Goal: Information Seeking & Learning: Find specific fact

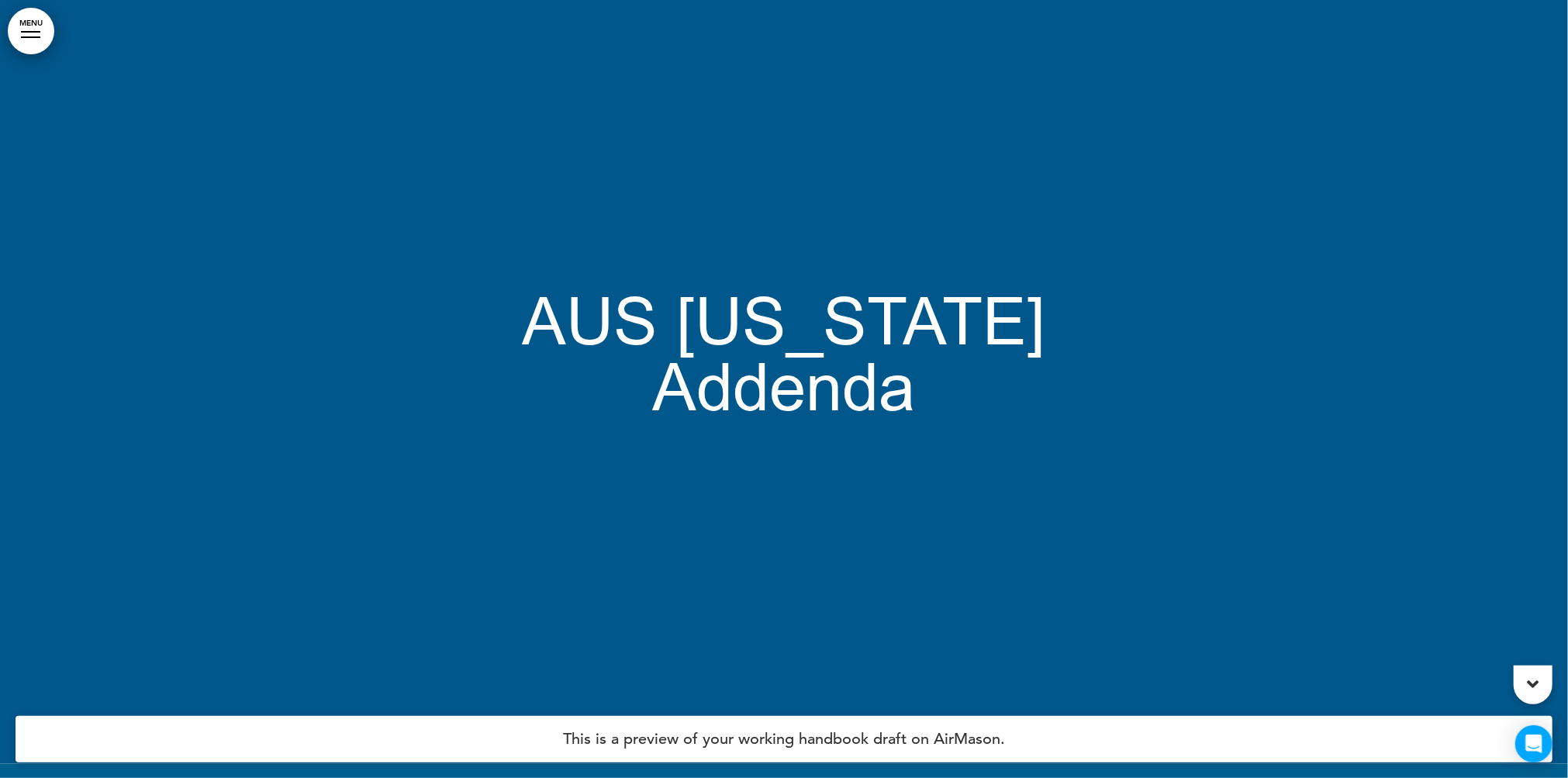
scroll to position [242, 0]
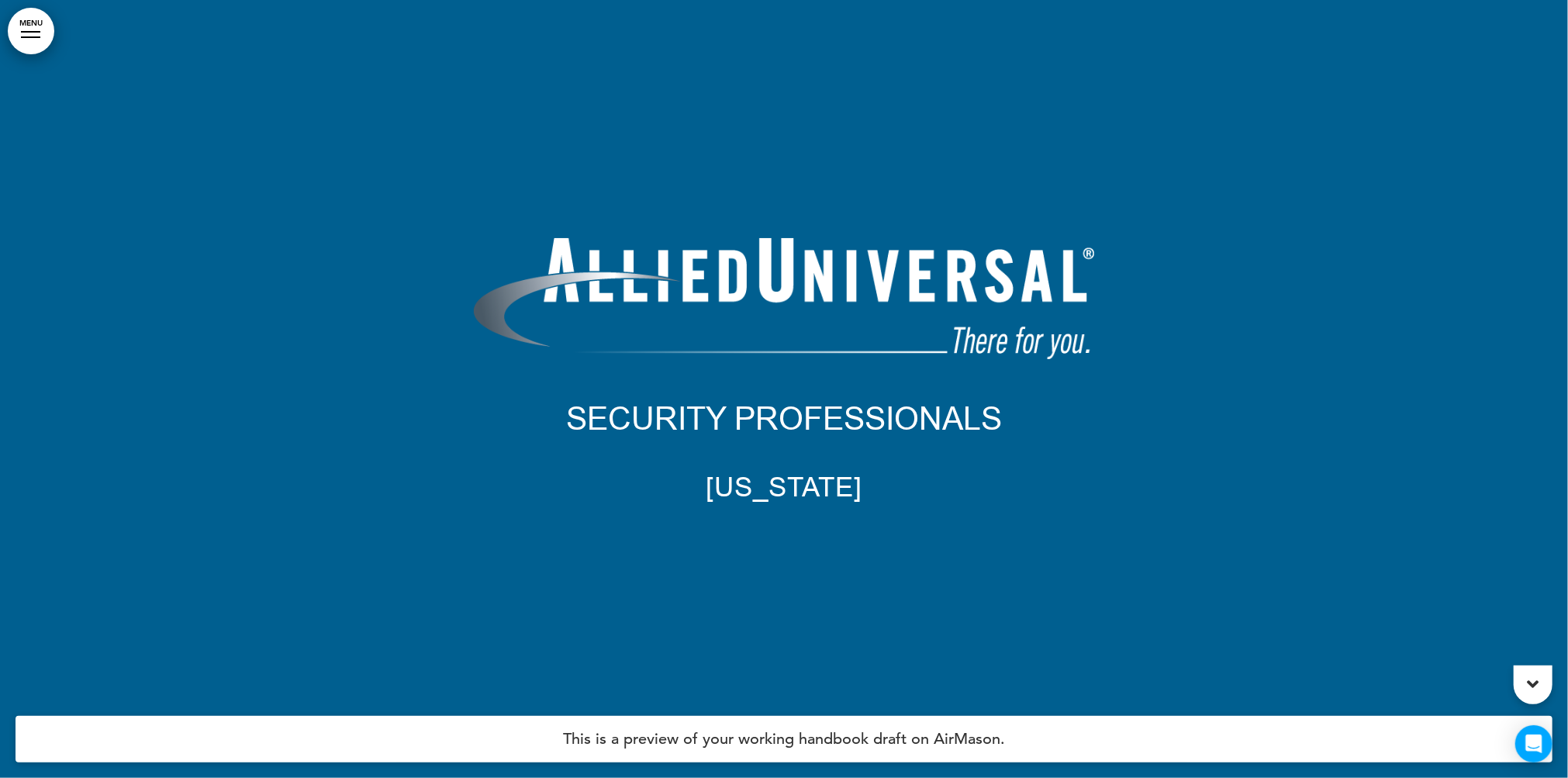
click at [34, 27] on link "MENU" at bounding box center [31, 31] width 47 height 47
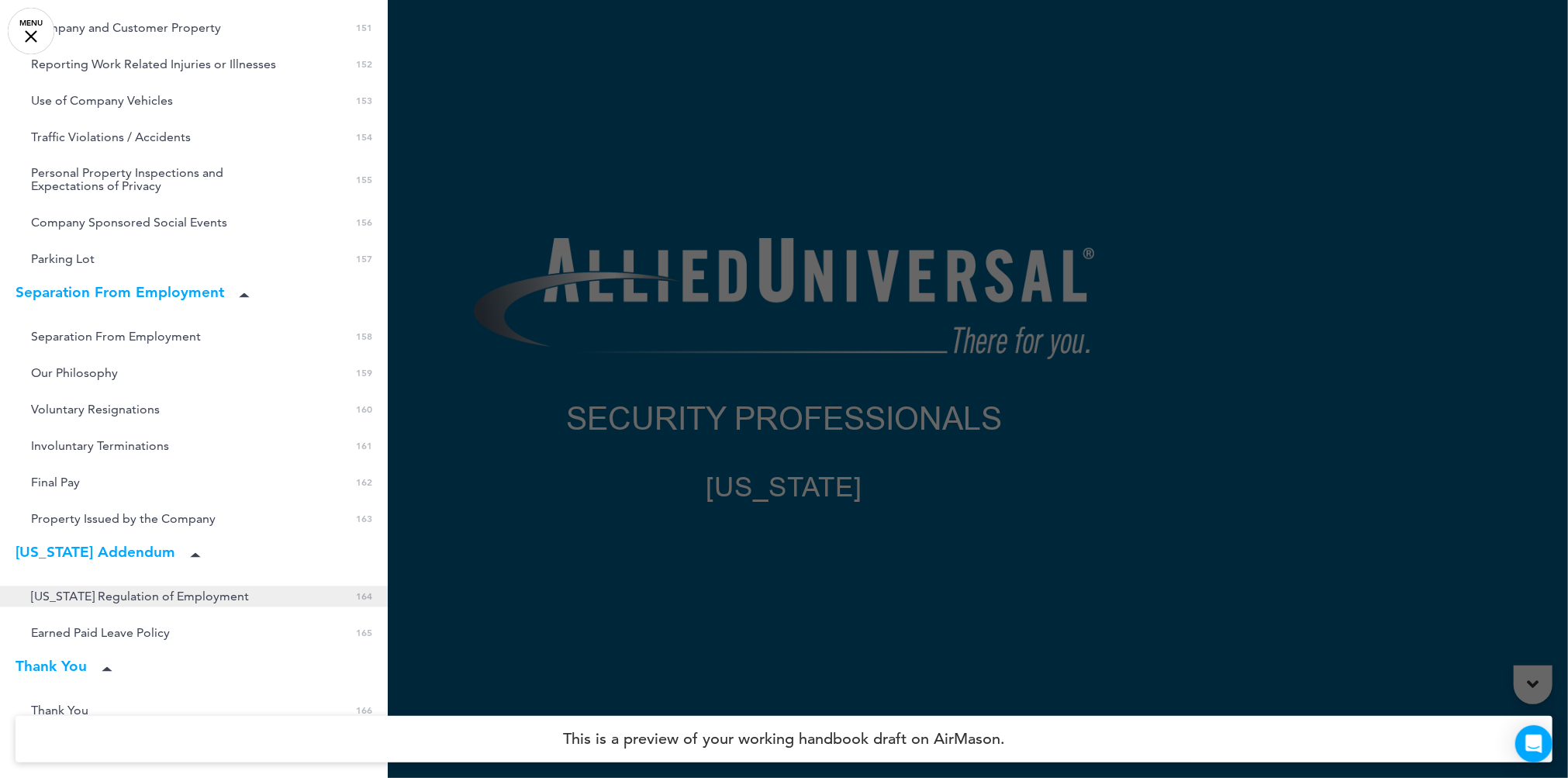
scroll to position [6515, 0]
click at [161, 592] on span "[US_STATE] Regulation of Employment" at bounding box center [140, 598] width 218 height 14
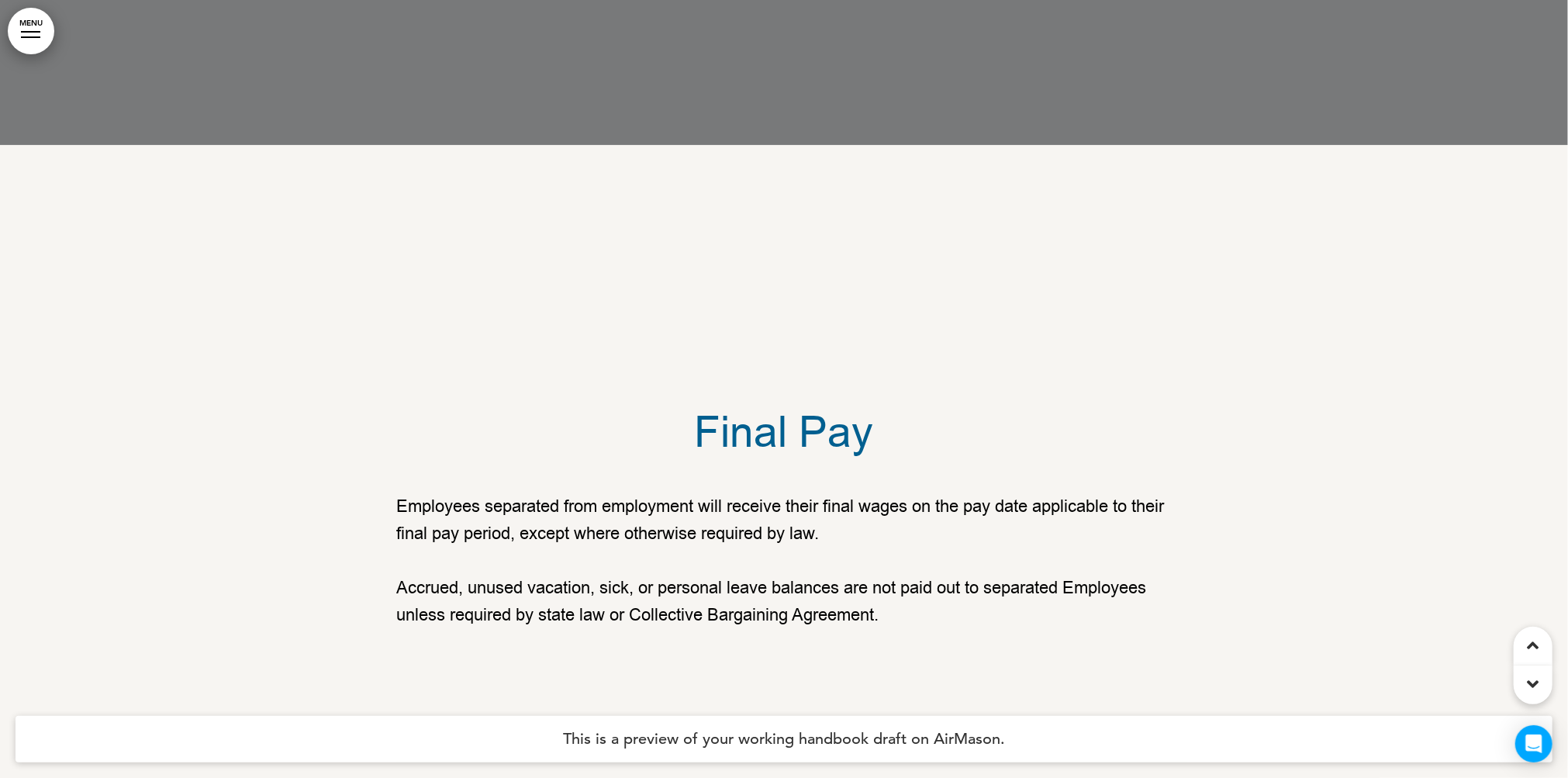
scroll to position [157918, 0]
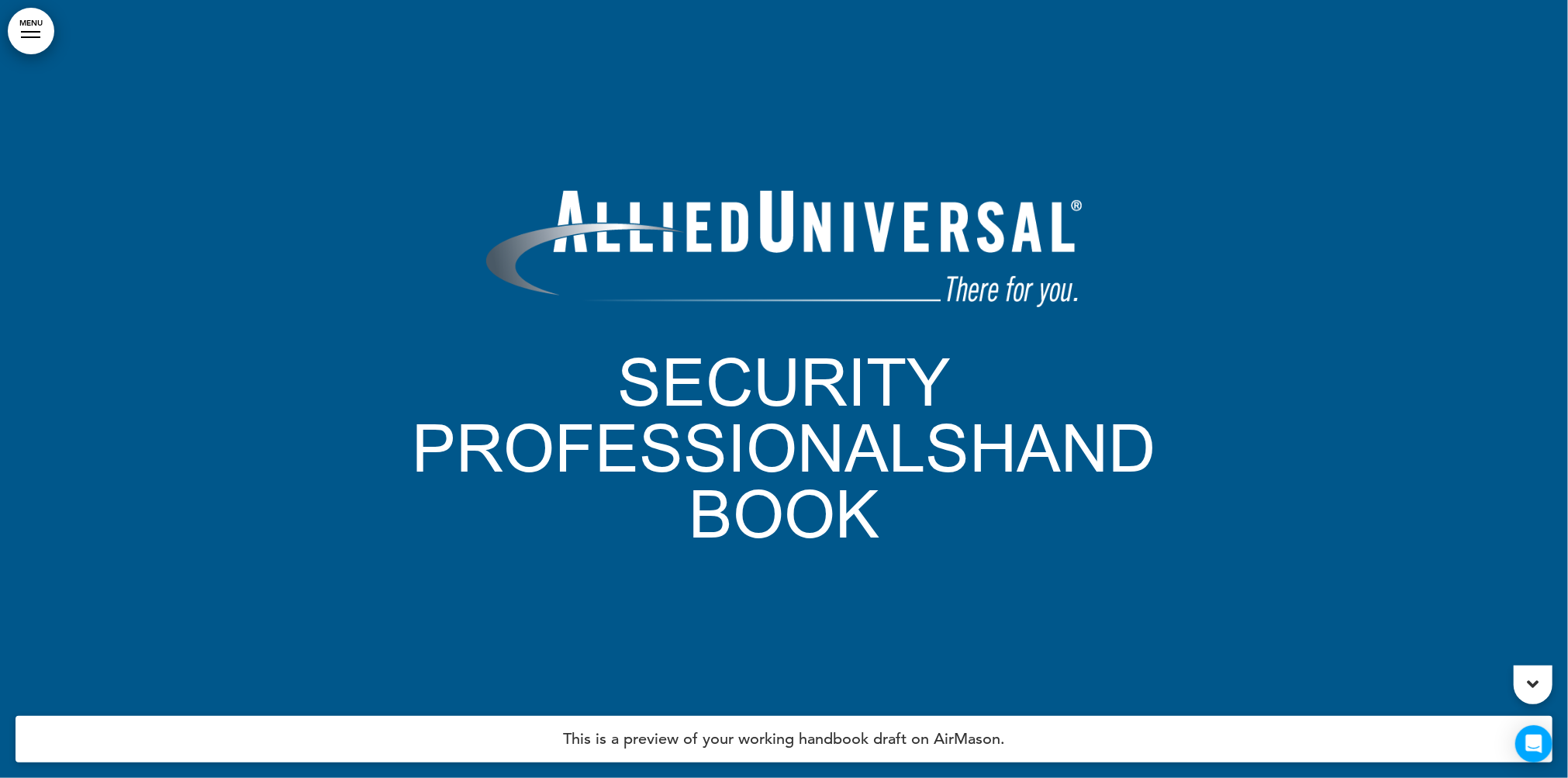
click at [40, 39] on link "MENU" at bounding box center [31, 31] width 47 height 47
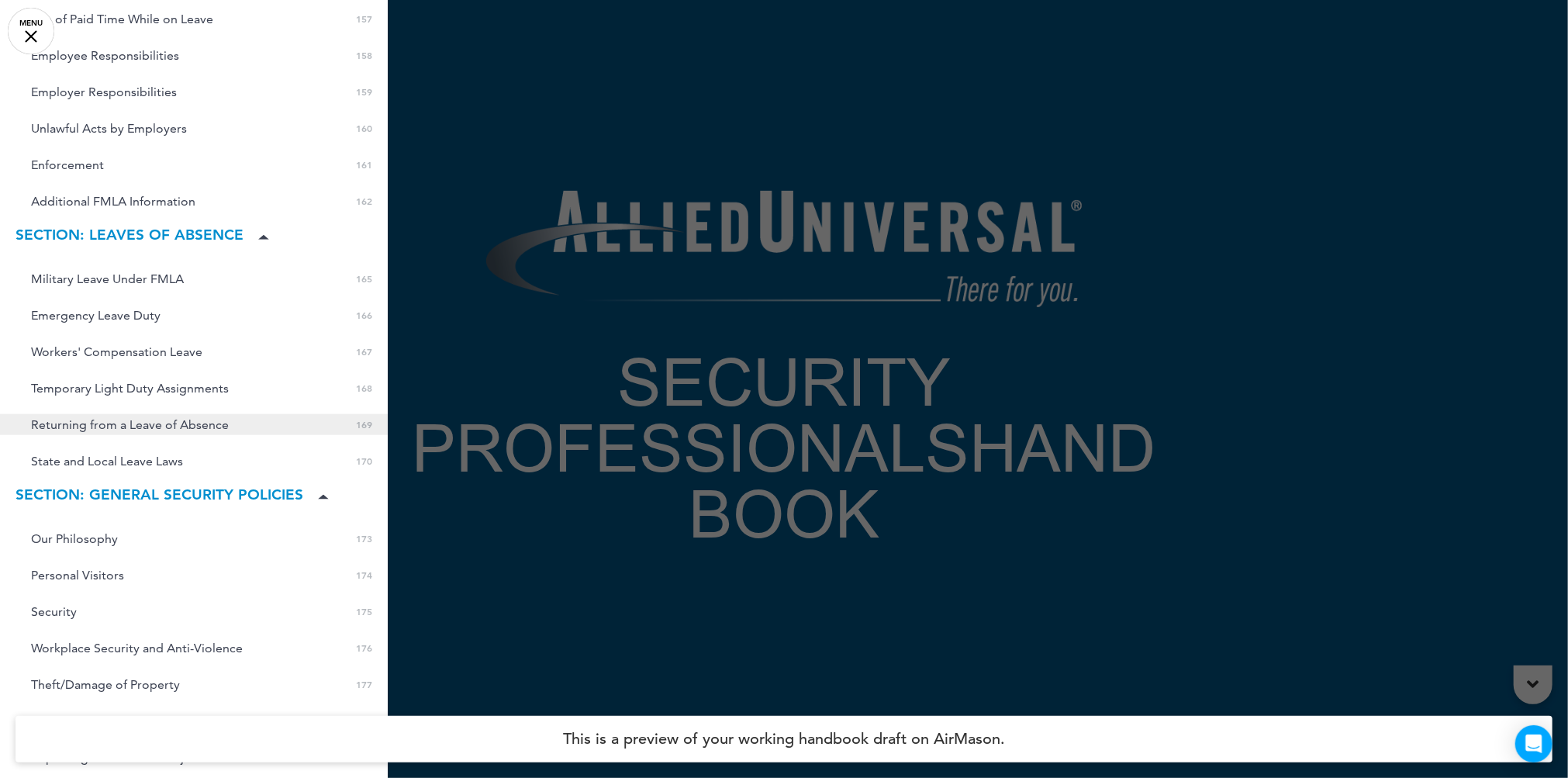
scroll to position [5671, 0]
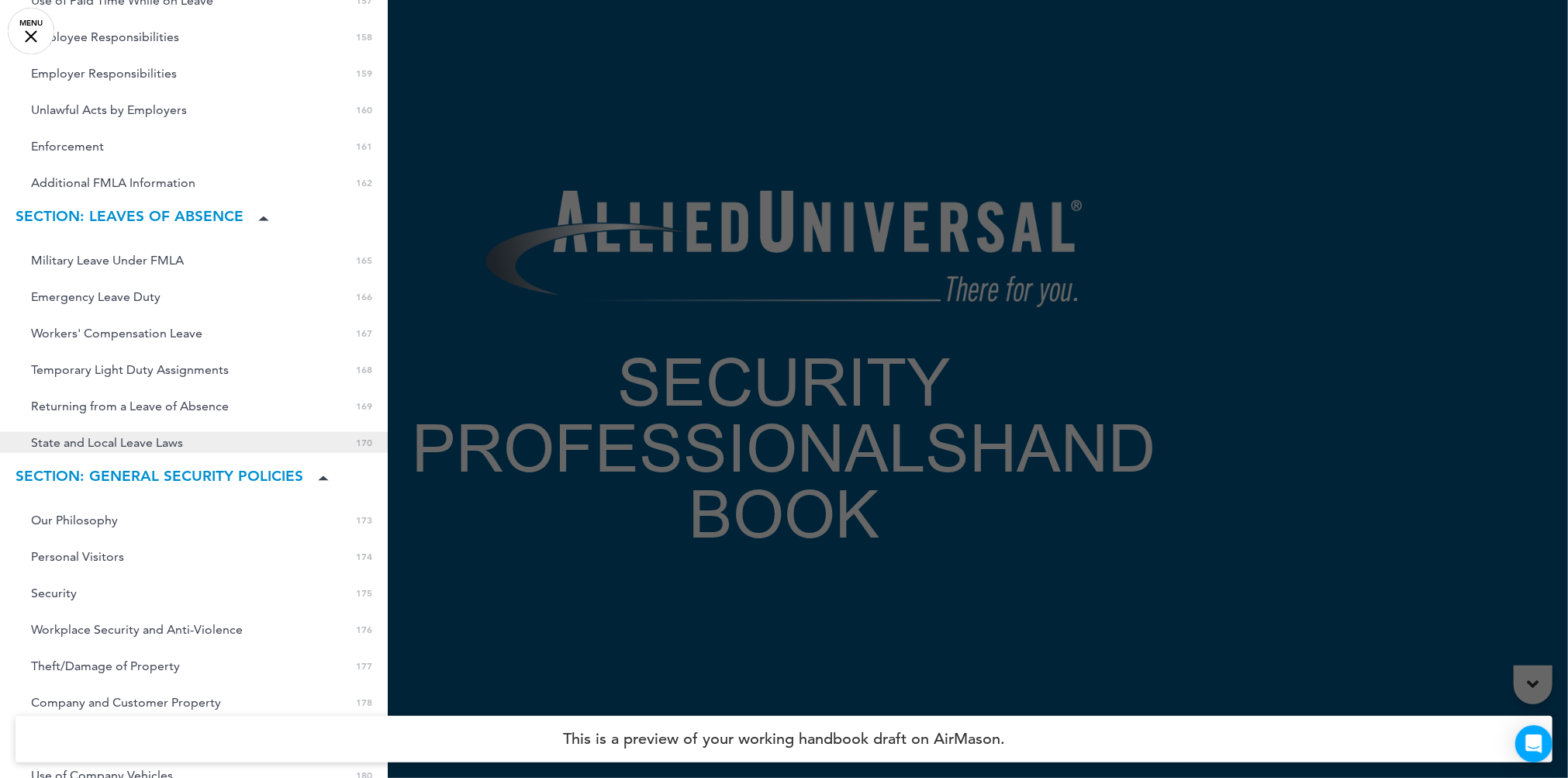
click at [141, 436] on span "State and Local Leave Laws" at bounding box center [107, 443] width 152 height 14
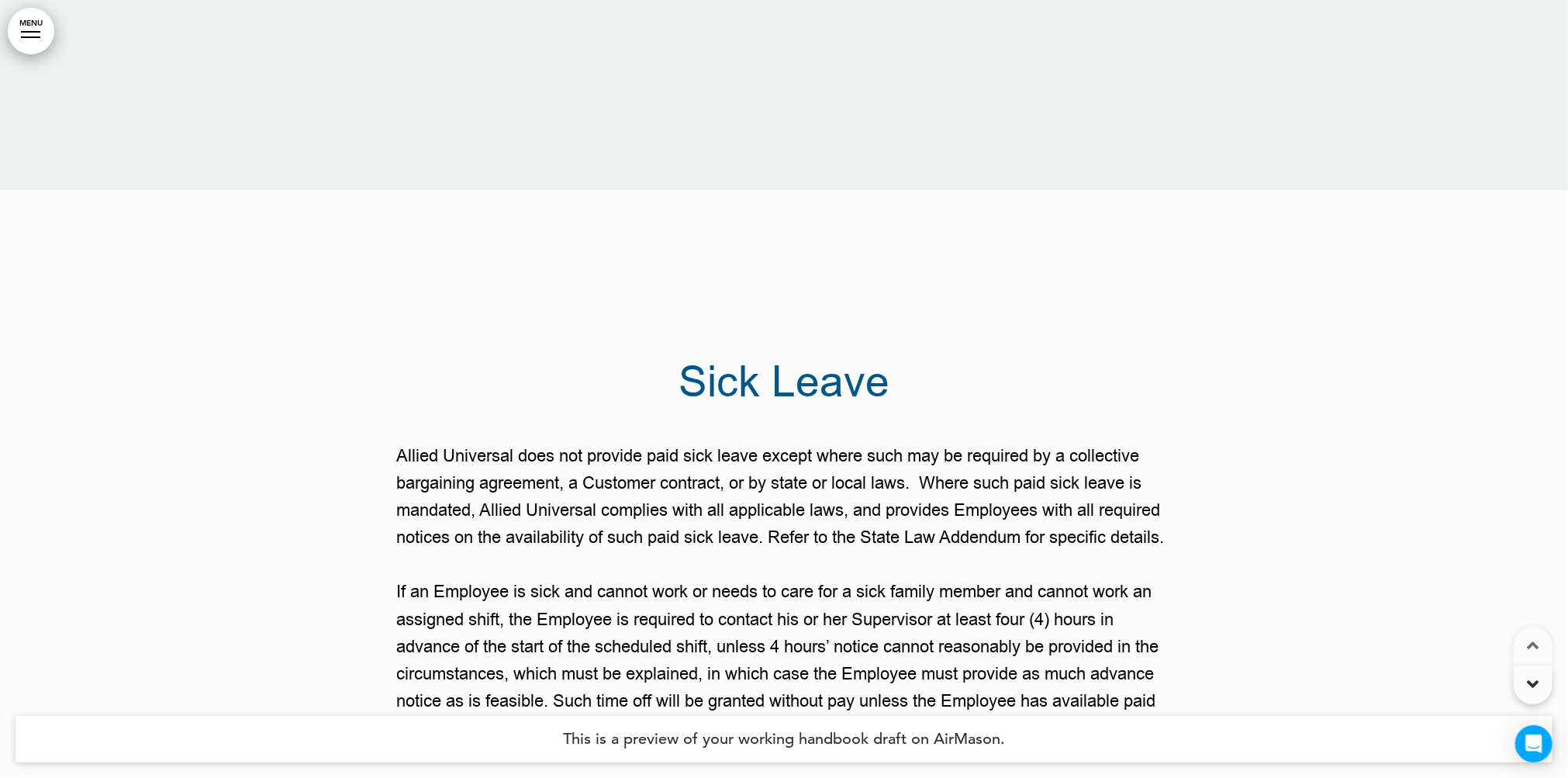
scroll to position [162429, 0]
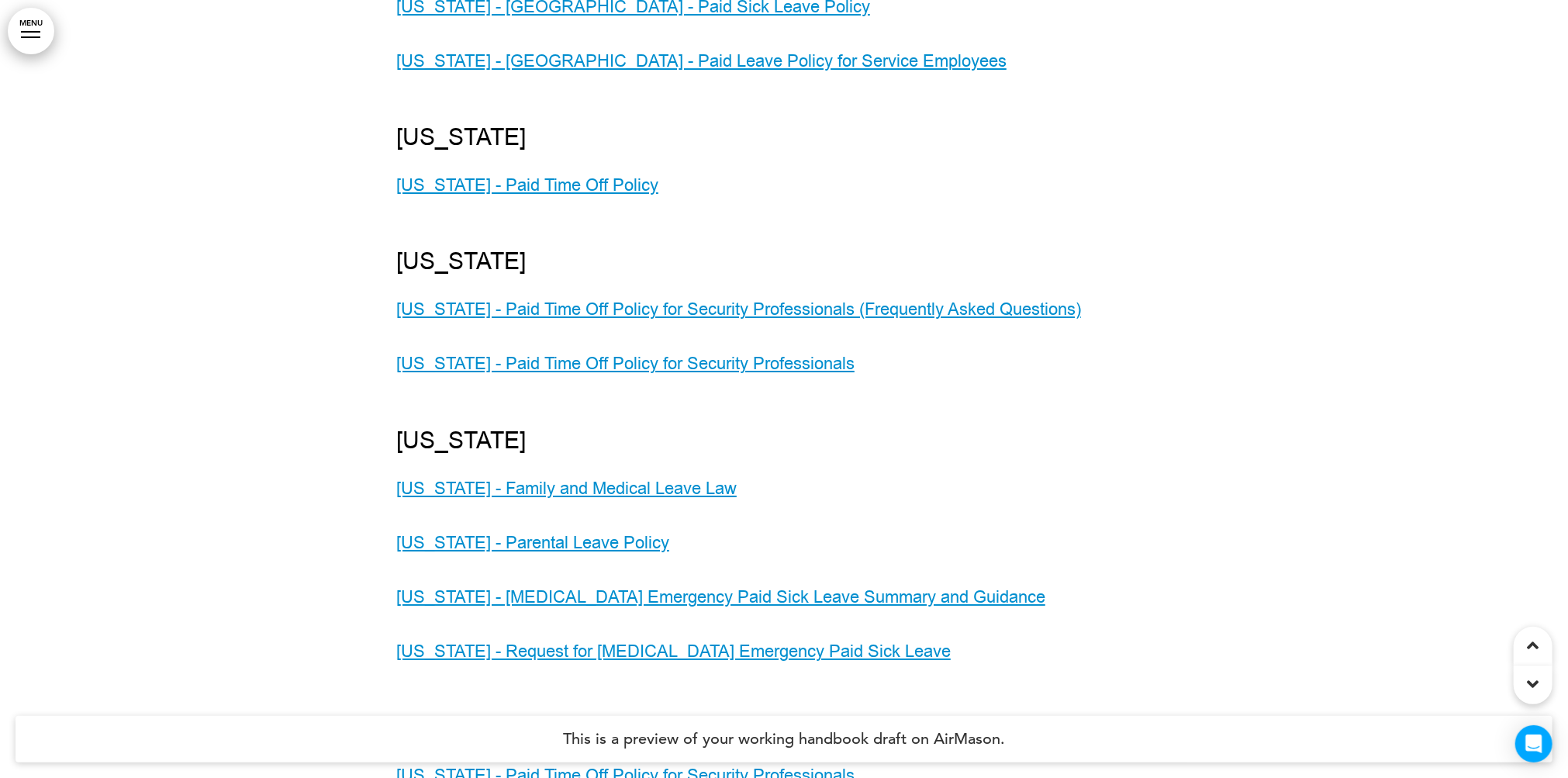
scroll to position [164207, 0]
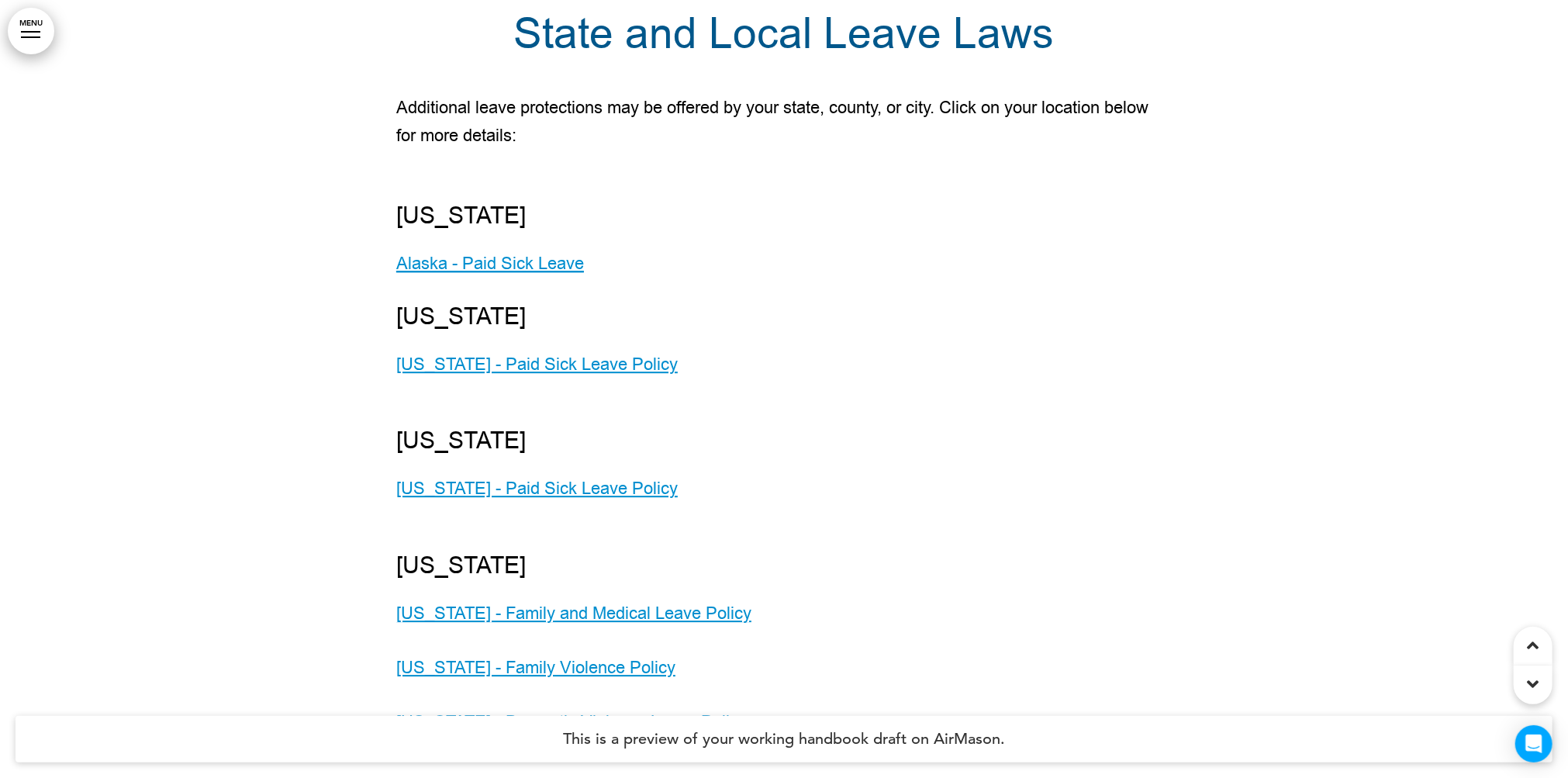
scroll to position [163209, 0]
